Goal: Use online tool/utility: Utilize a website feature to perform a specific function

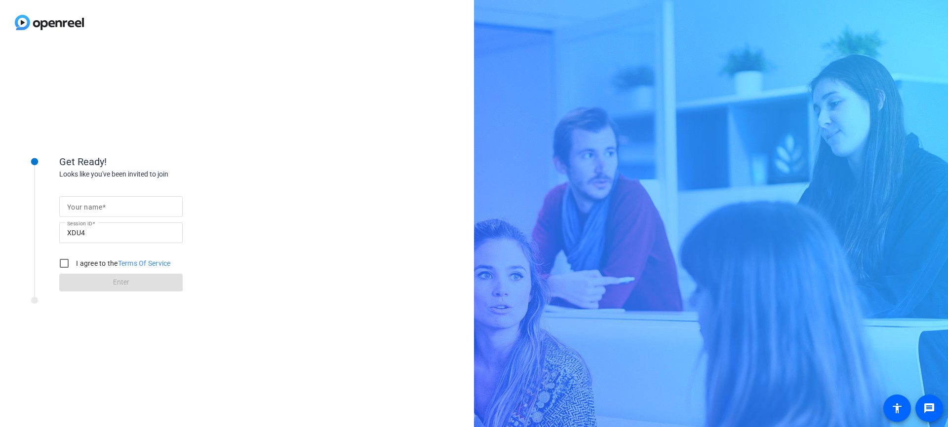
click at [102, 207] on span at bounding box center [103, 207] width 3 height 8
click at [102, 207] on input "Your name" at bounding box center [121, 207] width 108 height 12
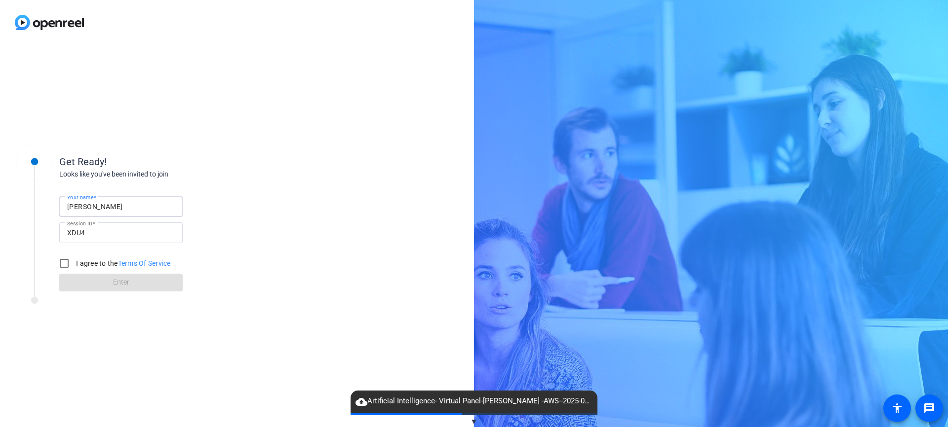
type input "[PERSON_NAME] (AWS)"
click at [64, 262] on input "I agree to the Terms Of Service" at bounding box center [64, 264] width 20 height 20
click at [102, 280] on span at bounding box center [120, 283] width 123 height 24
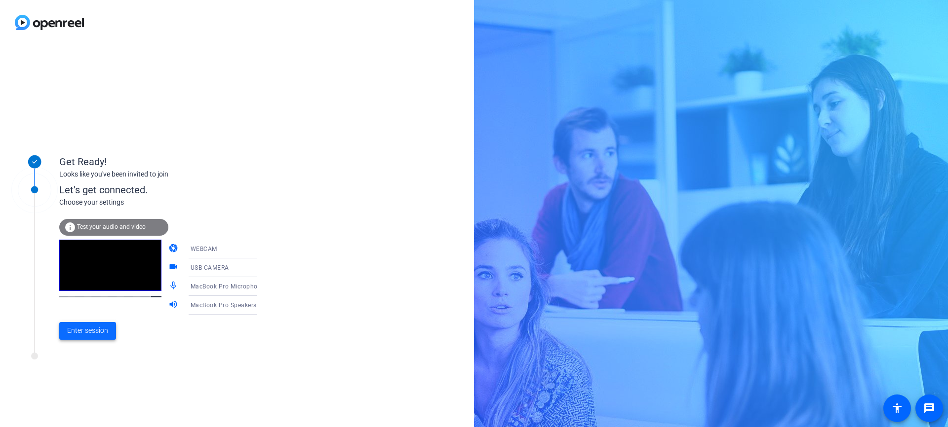
click at [81, 333] on span "Enter session" at bounding box center [87, 331] width 41 height 10
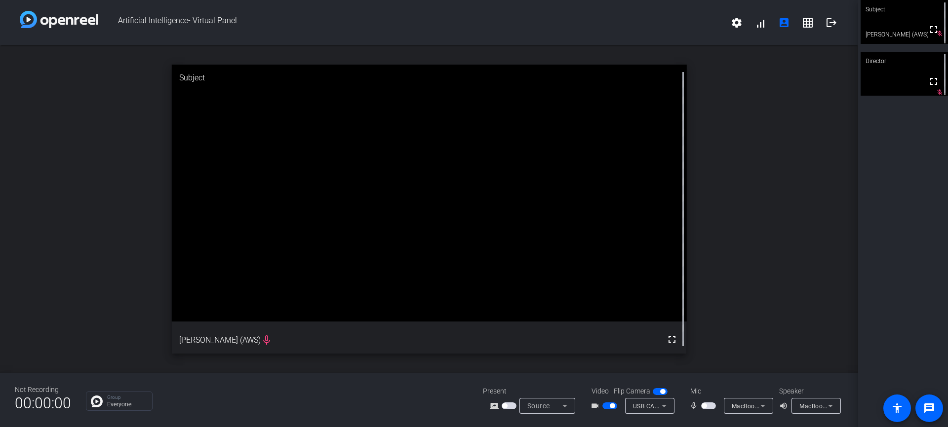
click at [709, 407] on span "button" at bounding box center [708, 406] width 15 height 7
click at [709, 407] on span "button" at bounding box center [710, 406] width 5 height 5
click at [675, 343] on mat-icon "fullscreen" at bounding box center [672, 340] width 12 height 12
click at [929, 83] on mat-icon "fullscreen" at bounding box center [933, 82] width 12 height 12
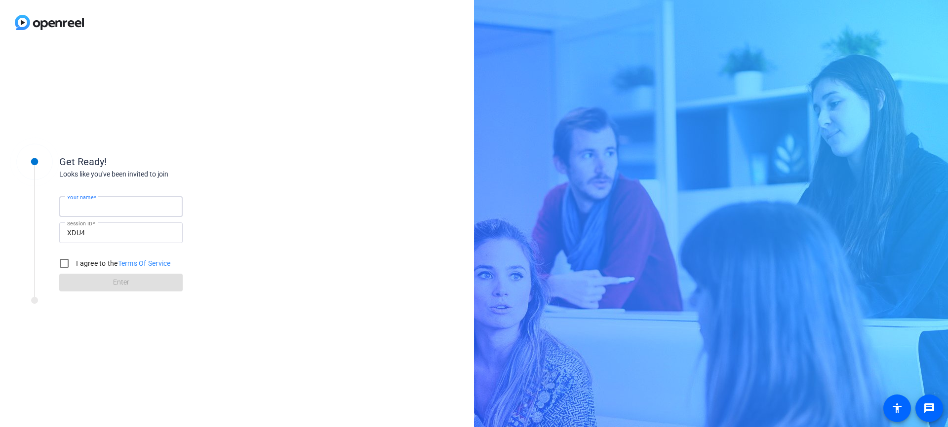
click at [121, 212] on input "Your name" at bounding box center [121, 207] width 108 height 12
type input "[PERSON_NAME] (AWS)"
click at [68, 267] on input "I agree to the Terms Of Service" at bounding box center [64, 264] width 20 height 20
checkbox input "true"
click at [99, 287] on span at bounding box center [120, 283] width 123 height 24
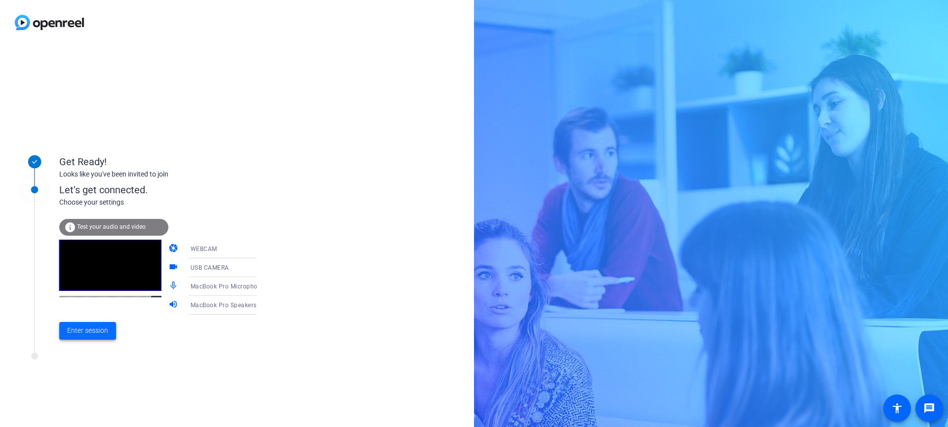
click at [81, 331] on span "Enter session" at bounding box center [87, 331] width 41 height 10
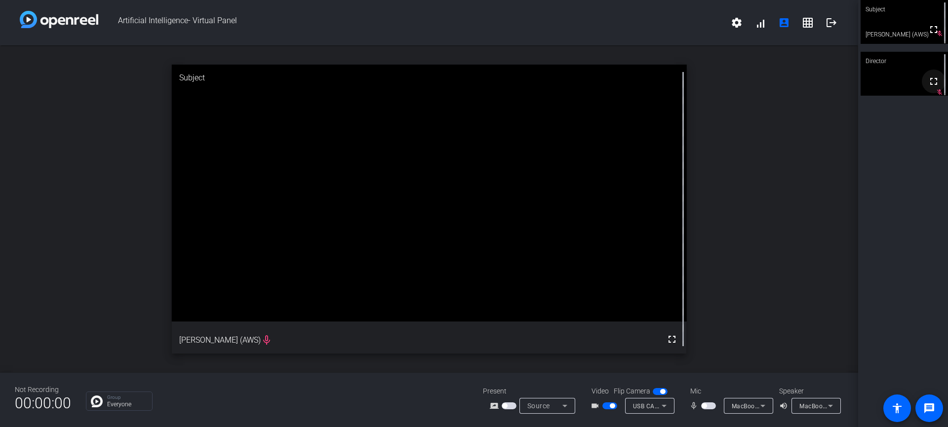
click at [928, 82] on mat-icon "fullscreen" at bounding box center [933, 82] width 12 height 12
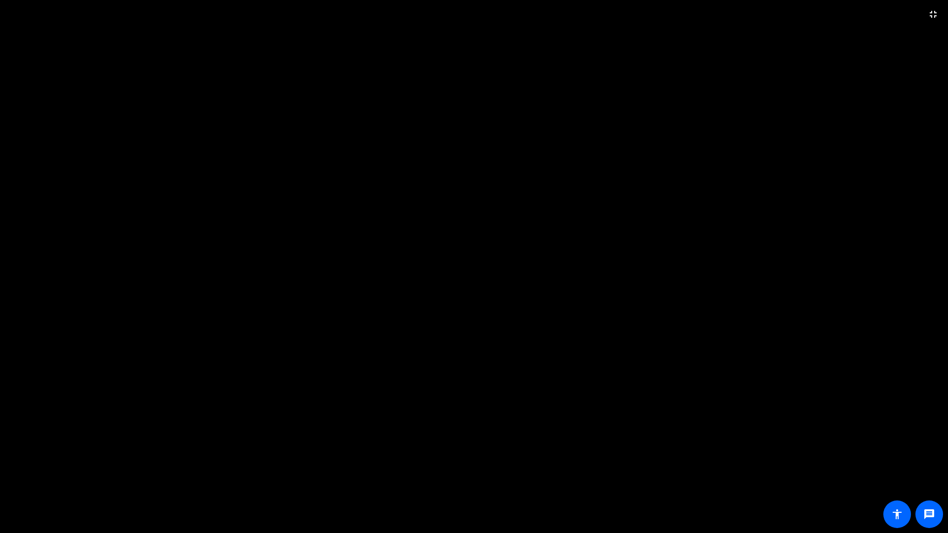
click at [864, 318] on video at bounding box center [474, 266] width 948 height 533
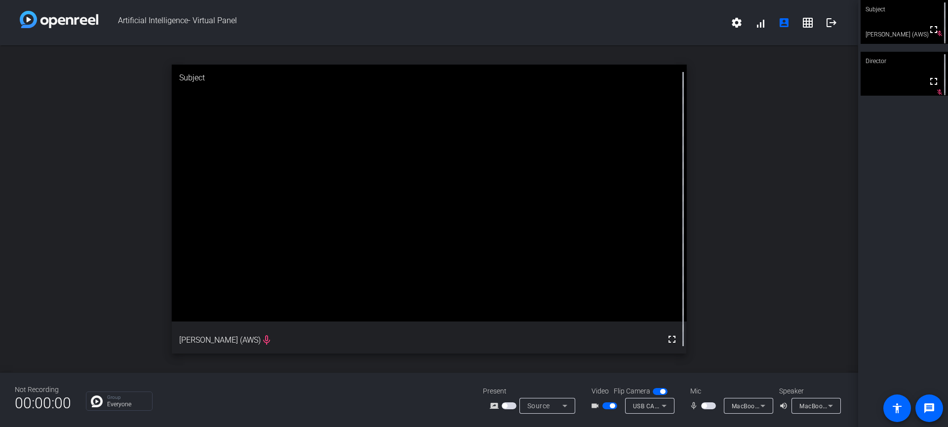
click at [570, 408] on div "Source" at bounding box center [547, 406] width 56 height 16
click at [743, 352] on div at bounding box center [474, 213] width 948 height 427
click at [610, 405] on span "button" at bounding box center [612, 406] width 5 height 5
